Goal: Task Accomplishment & Management: Manage account settings

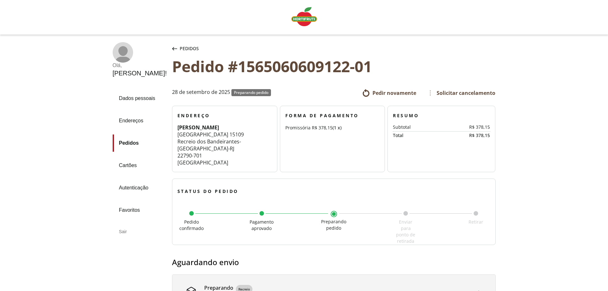
click at [308, 19] on img "Linha de sessão" at bounding box center [305, 16] width 26 height 19
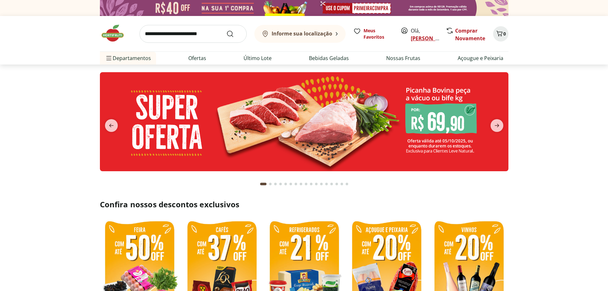
click at [417, 40] on link "[PERSON_NAME]" at bounding box center [432, 38] width 42 height 7
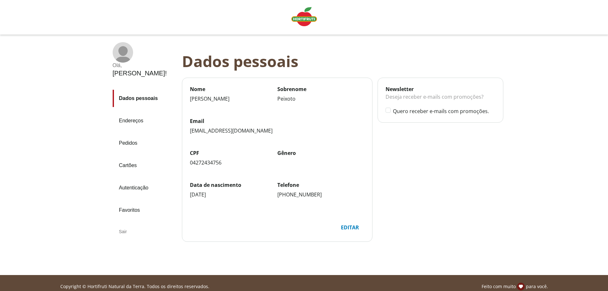
click at [133, 134] on link "Pedidos" at bounding box center [145, 142] width 64 height 17
